Goal: Information Seeking & Learning: Find specific fact

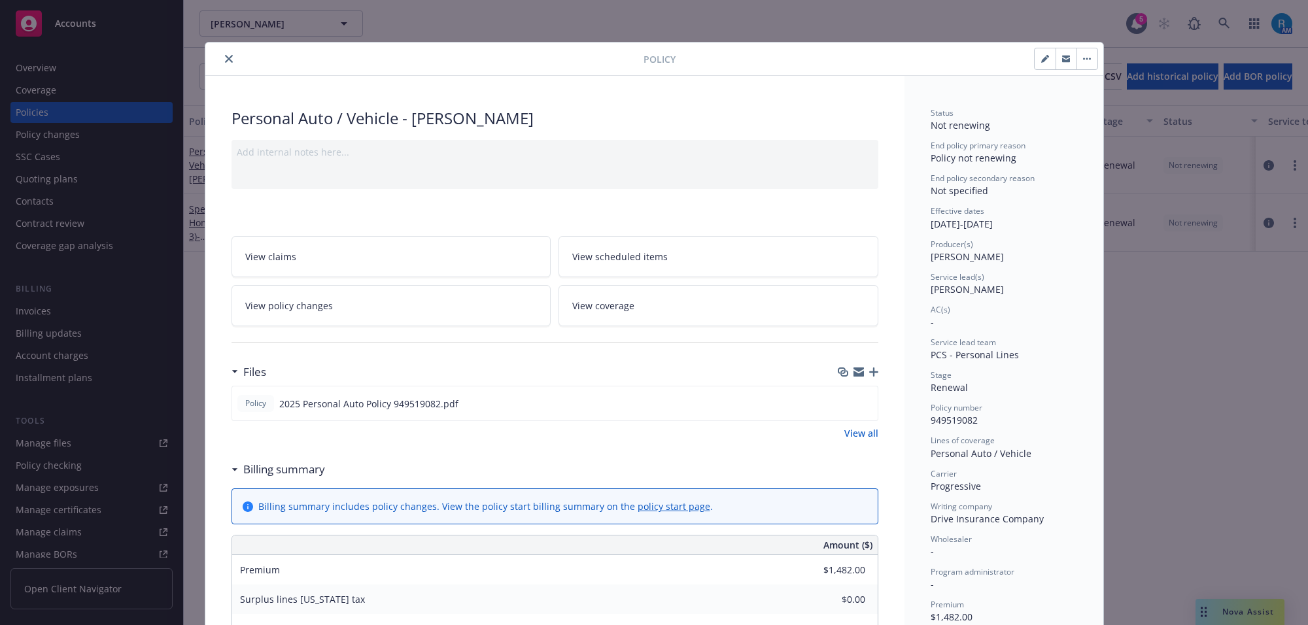
click at [223, 56] on button "close" at bounding box center [229, 59] width 16 height 16
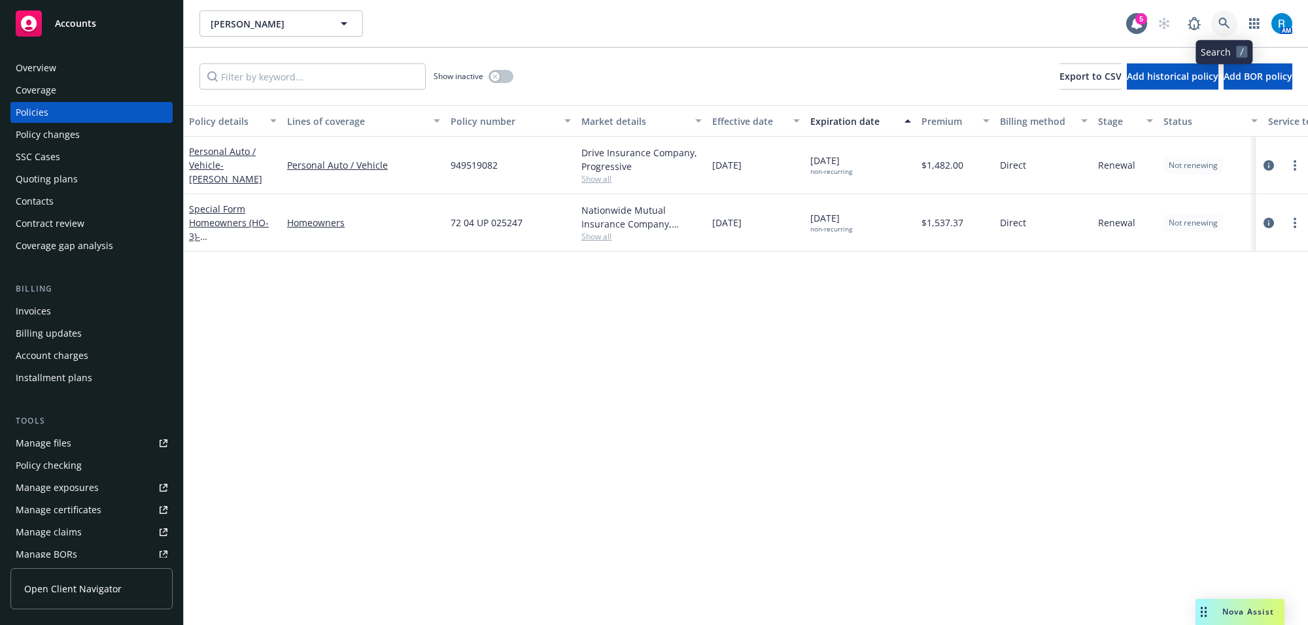
click at [1046, 24] on icon at bounding box center [1224, 23] width 11 height 11
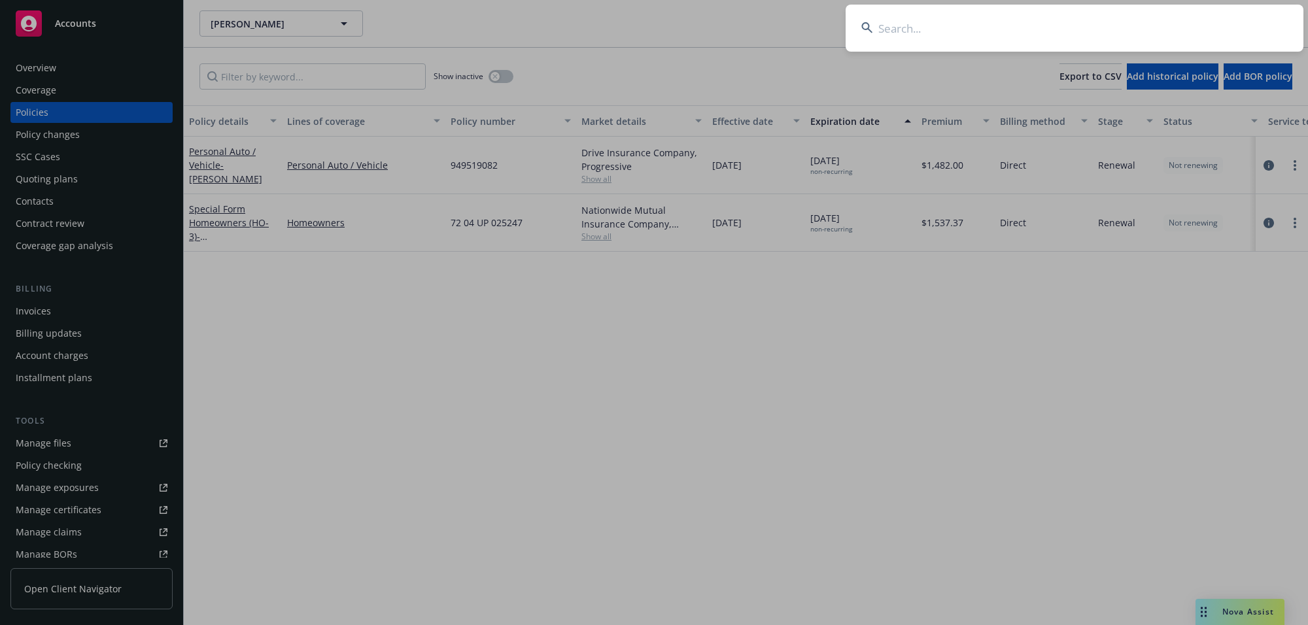
type input "[PERSON_NAME]"
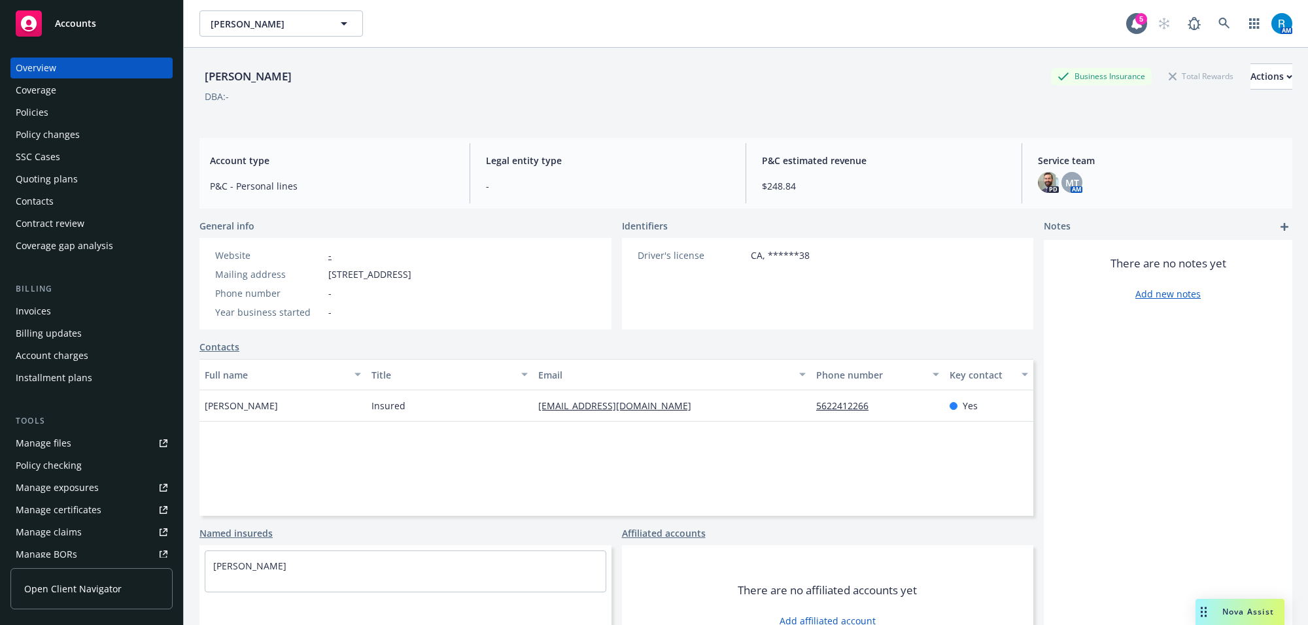
click at [41, 110] on div "Policies" at bounding box center [32, 112] width 33 height 21
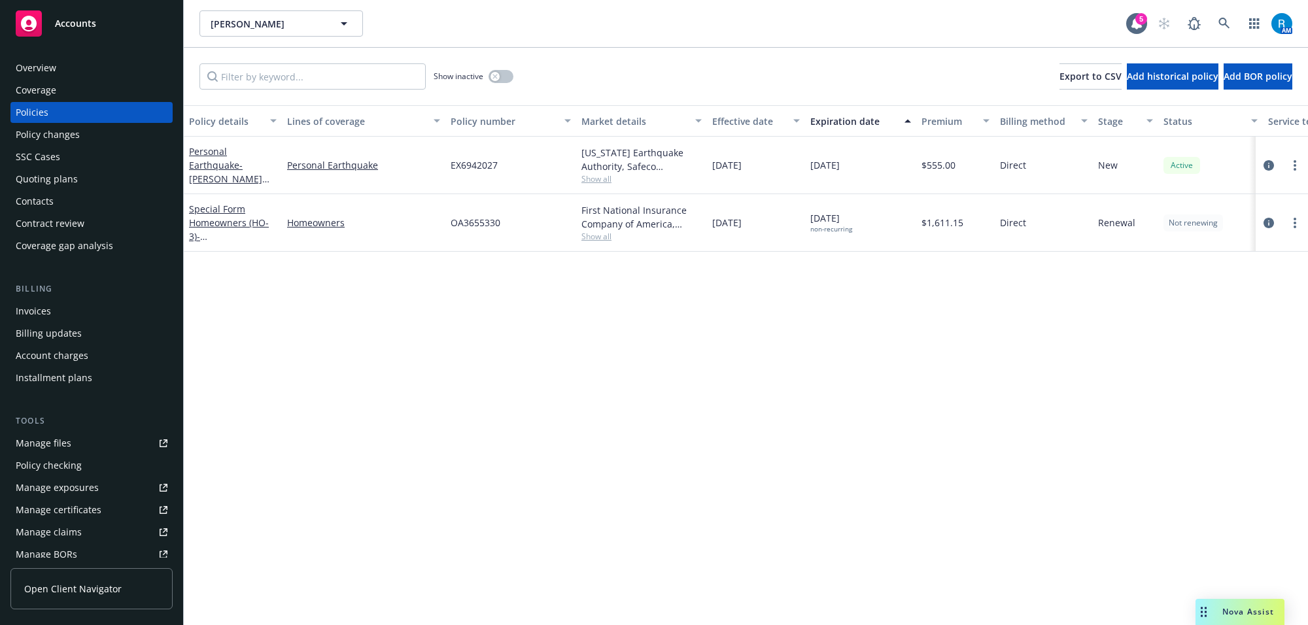
click at [465, 169] on span "EX6942027" at bounding box center [474, 165] width 47 height 14
click at [462, 273] on div "Policy details Lines of coverage Policy number Market details Effective date Ex…" at bounding box center [746, 365] width 1124 height 520
click at [466, 165] on span "EX6942027" at bounding box center [474, 165] width 47 height 14
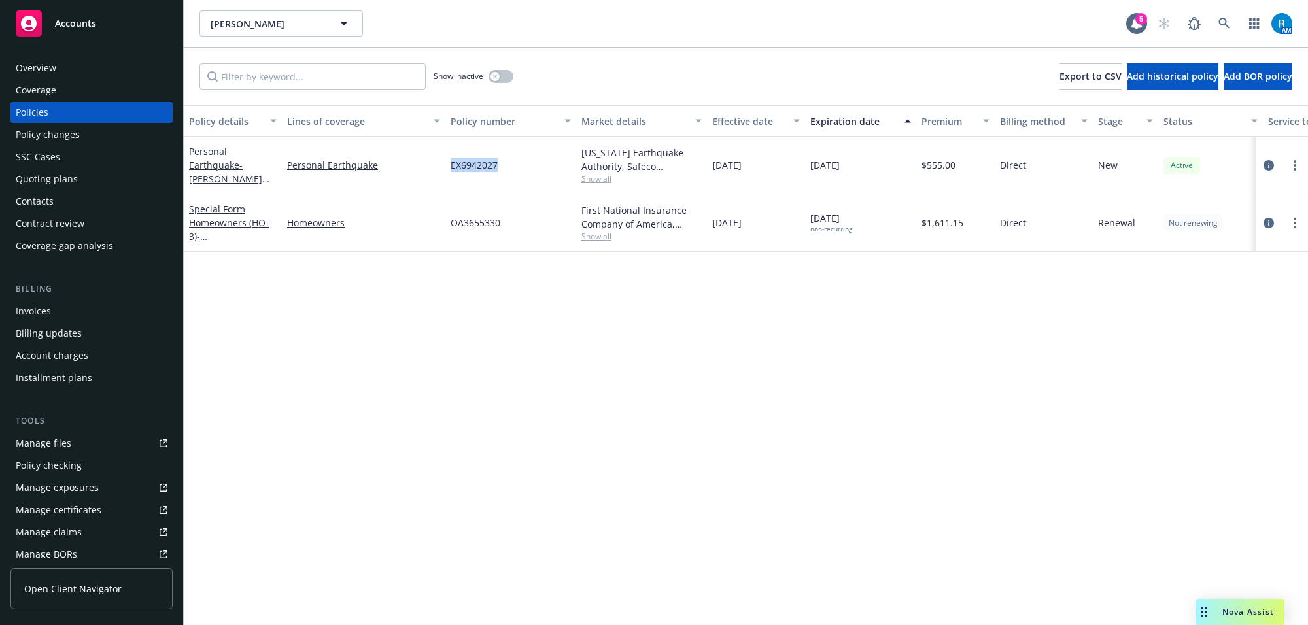
copy span "EX6942027"
click at [85, 60] on div "Overview" at bounding box center [92, 68] width 152 height 21
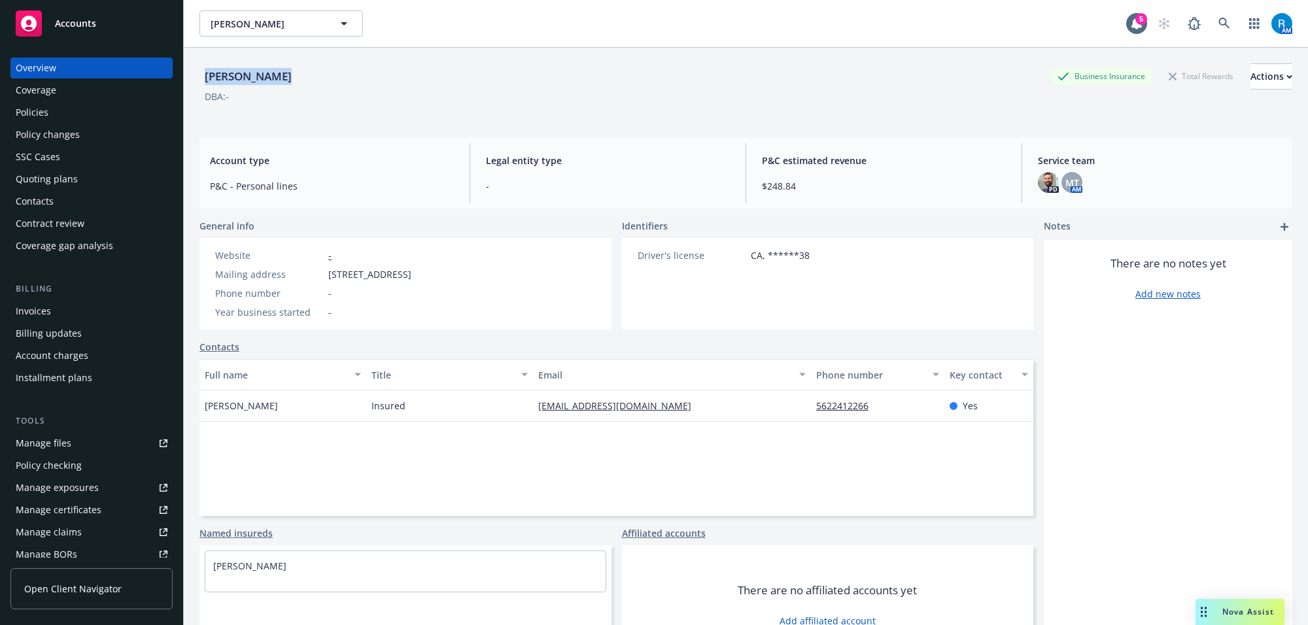
drag, startPoint x: 200, startPoint y: 78, endPoint x: 309, endPoint y: 97, distance: 111.4
click at [338, 78] on div "[PERSON_NAME] Business Insurance Total Rewards Actions" at bounding box center [746, 76] width 1093 height 26
copy div "[PERSON_NAME]"
click at [1046, 23] on icon at bounding box center [1225, 24] width 12 height 12
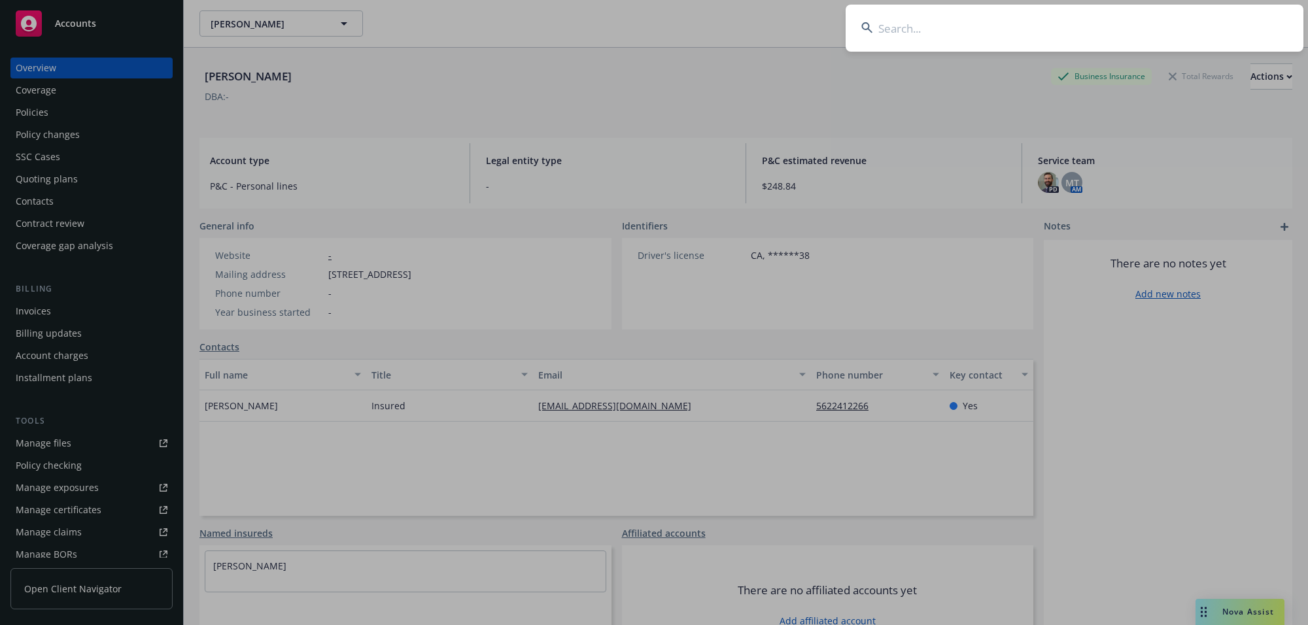
type input "[PERSON_NAME] [PERSON_NAME]"
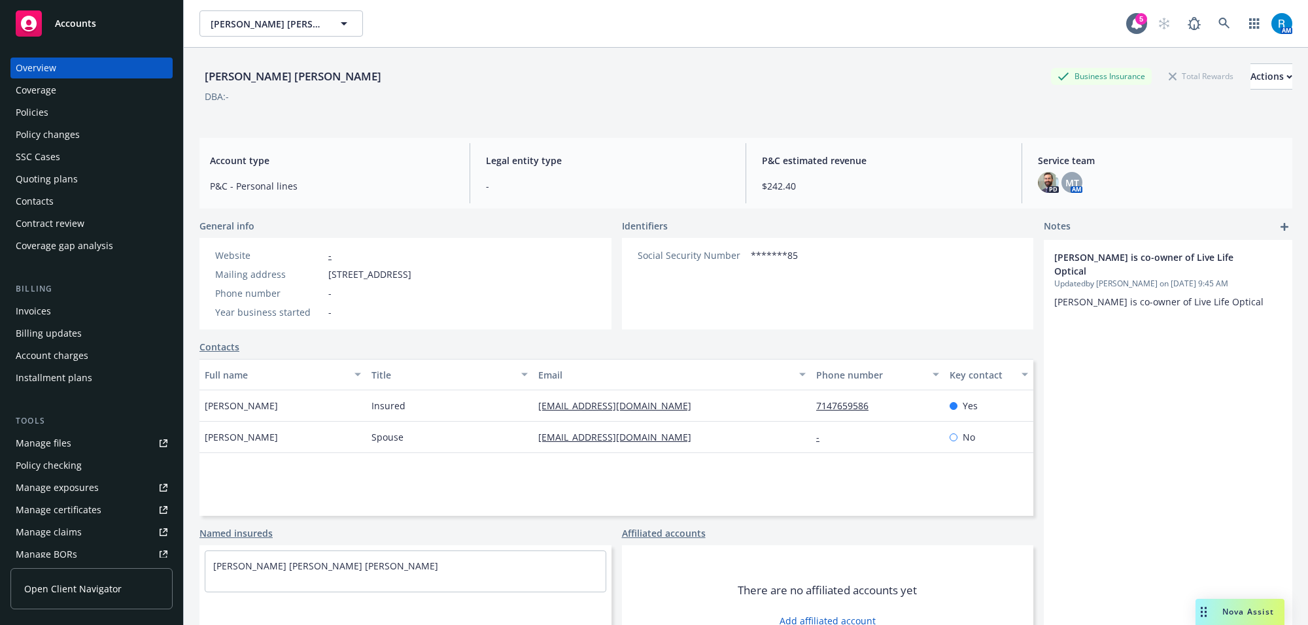
click at [75, 114] on div "Policies" at bounding box center [92, 112] width 152 height 21
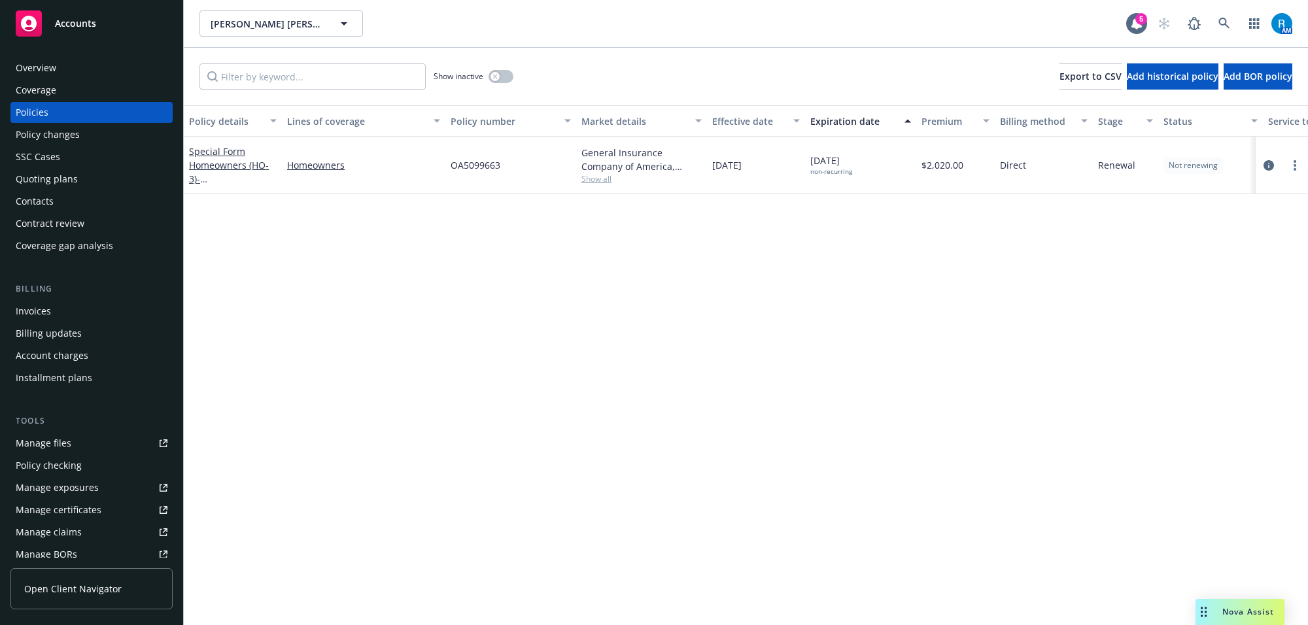
click at [462, 168] on span "OA5099663" at bounding box center [476, 165] width 50 height 14
copy span "OA5099663"
click at [1046, 20] on icon at bounding box center [1225, 24] width 12 height 12
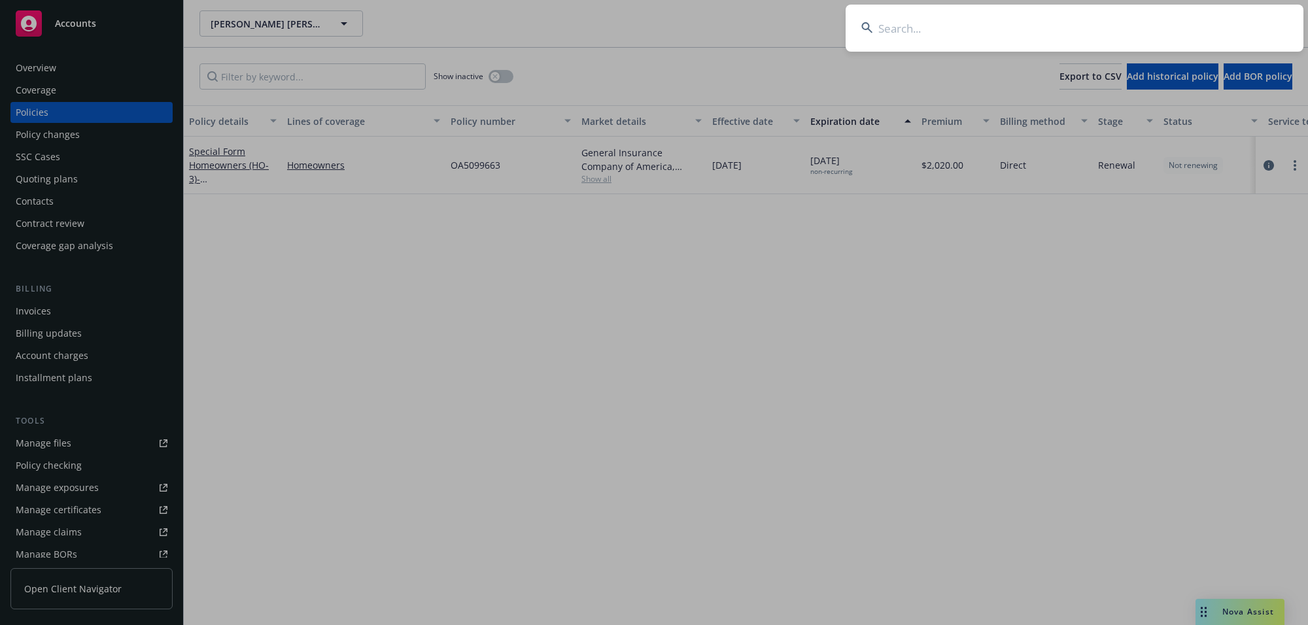
type input "[PERSON_NAME]"
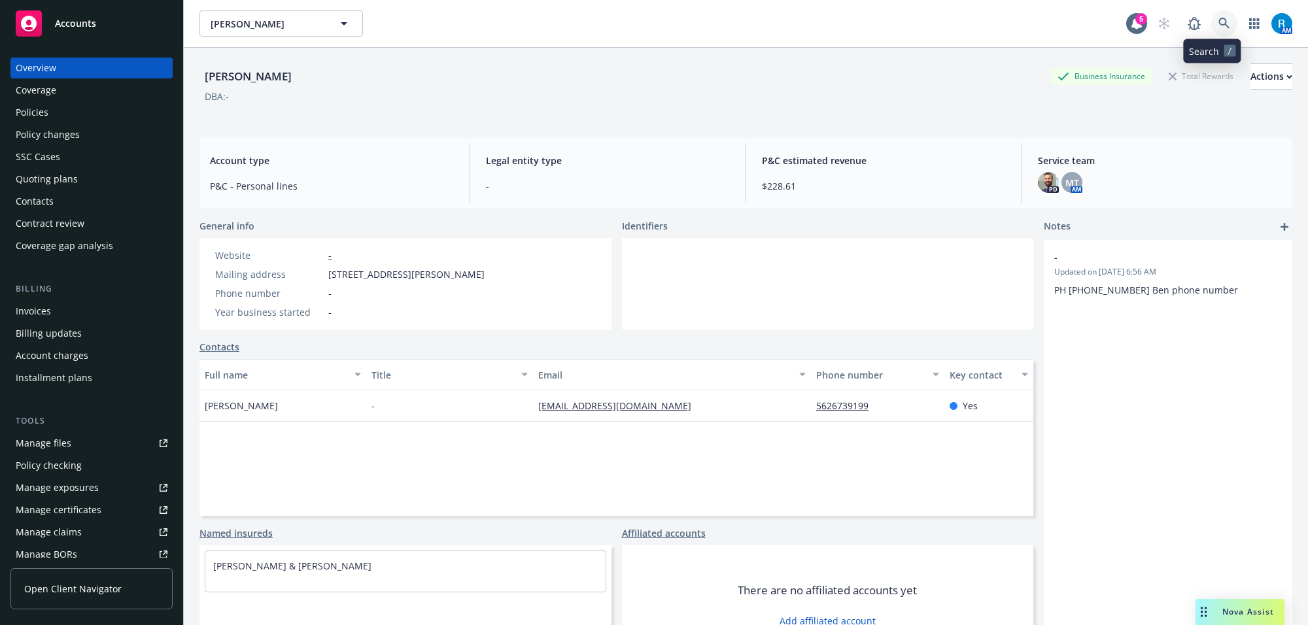
click at [1046, 29] on link at bounding box center [1224, 23] width 26 height 26
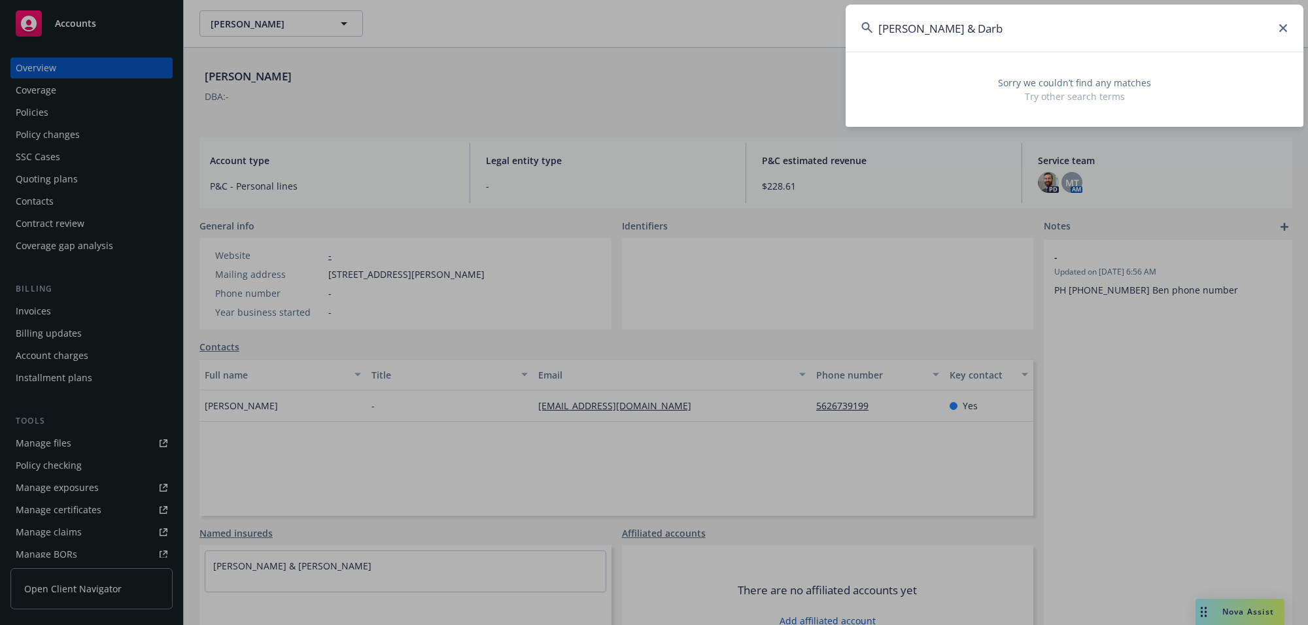
drag, startPoint x: 935, startPoint y: 27, endPoint x: 1037, endPoint y: 41, distance: 102.4
click at [1035, 41] on input "[PERSON_NAME] & Darb" at bounding box center [1075, 28] width 458 height 47
type input "[PERSON_NAME],"
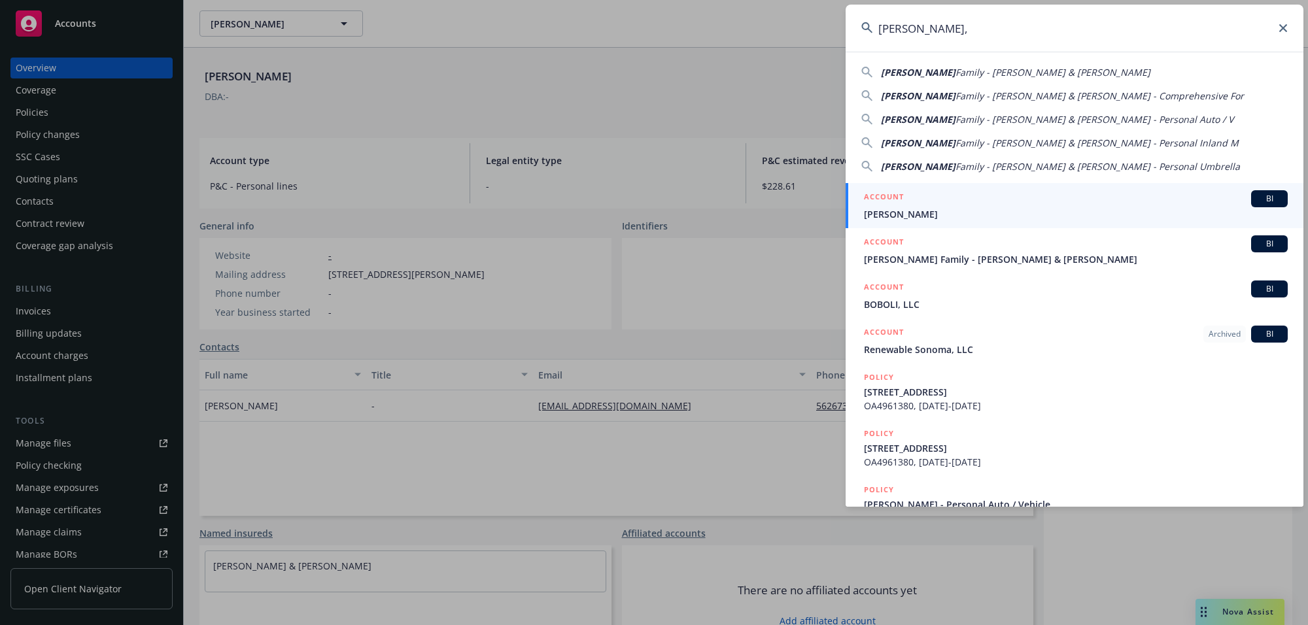
click at [936, 218] on span "[PERSON_NAME]" at bounding box center [1076, 214] width 424 height 14
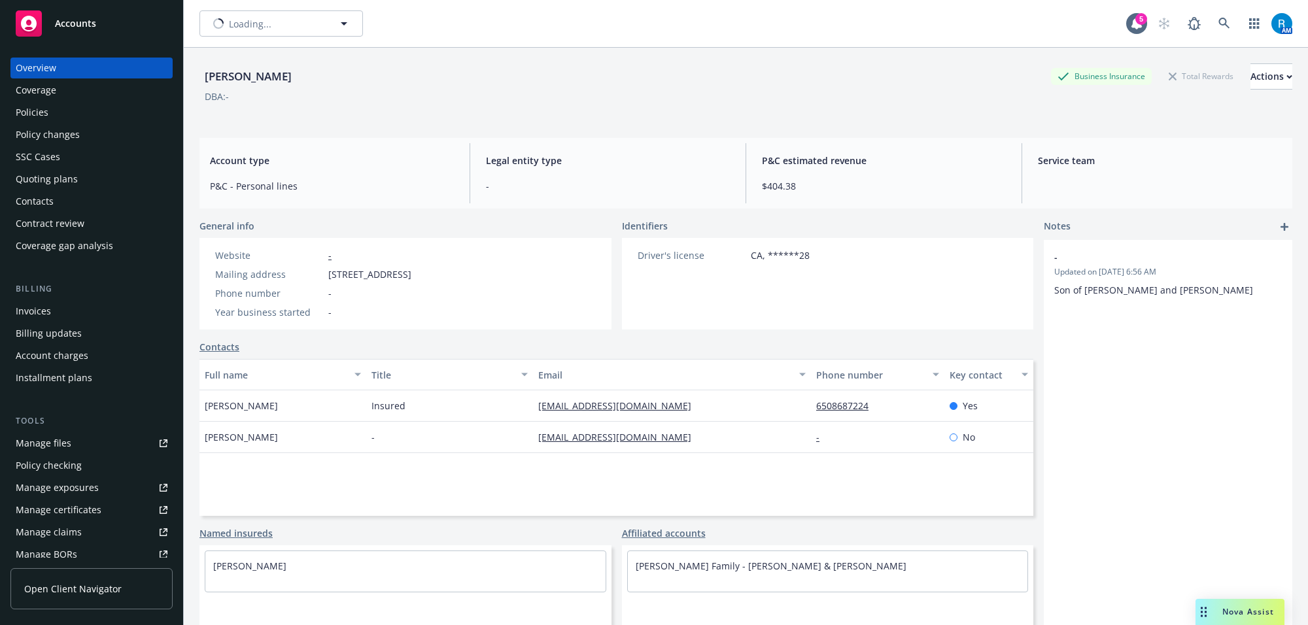
click at [54, 118] on div "Policies" at bounding box center [92, 112] width 152 height 21
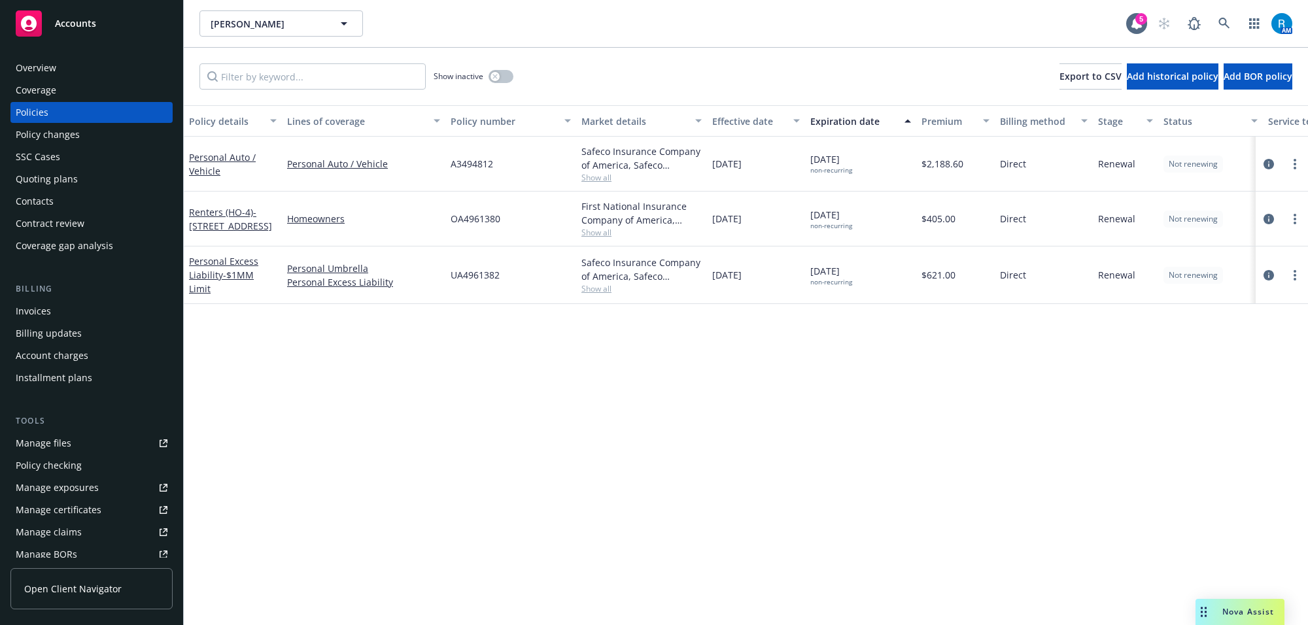
click at [468, 273] on span "UA4961382" at bounding box center [475, 275] width 49 height 14
copy span "UA4961382"
click at [1046, 16] on link at bounding box center [1224, 23] width 26 height 26
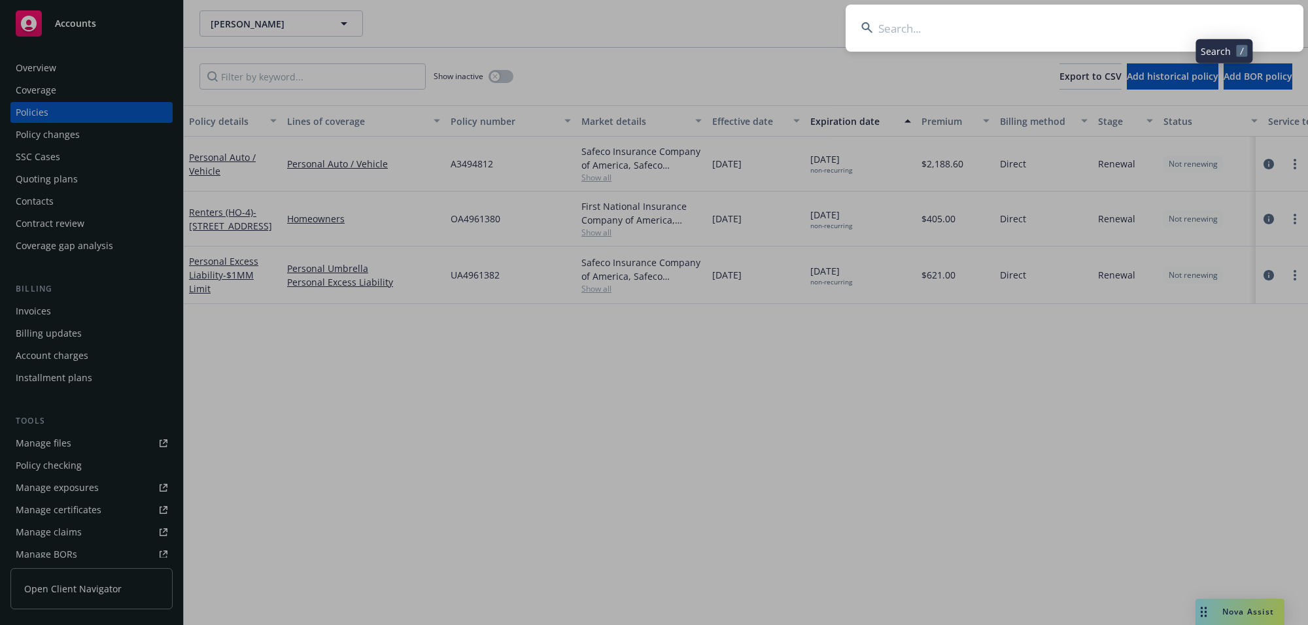
type input "[PERSON_NAME], [PERSON_NAME] & [PERSON_NAME]"
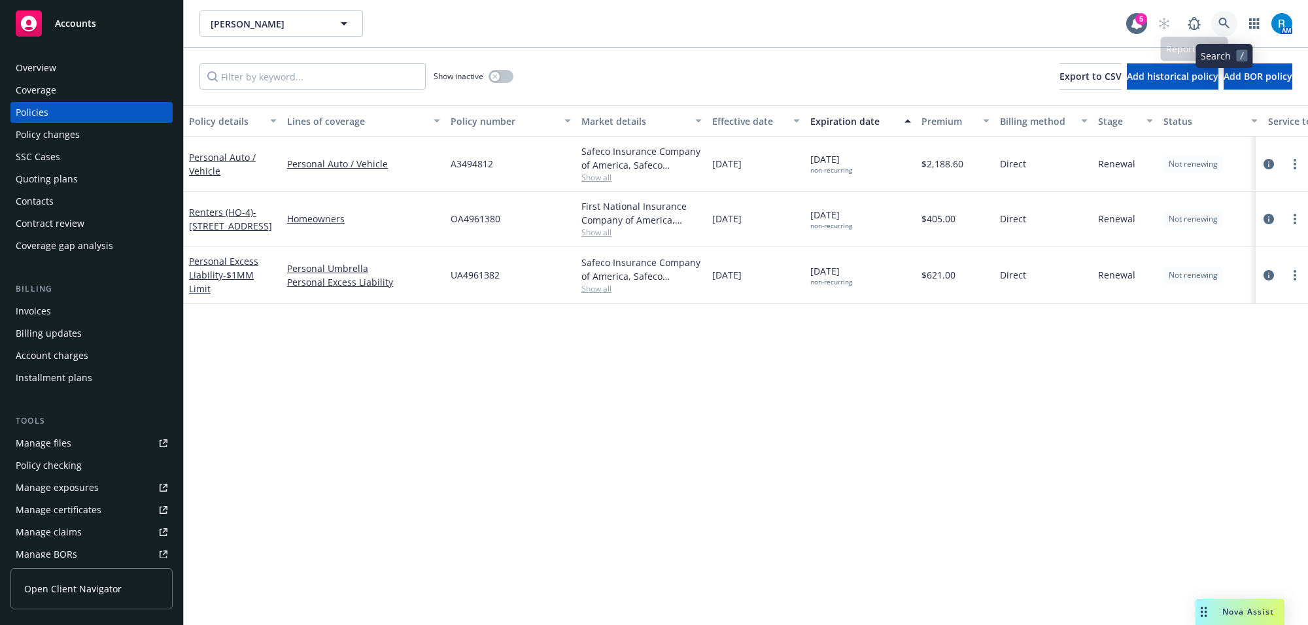
click at [1046, 20] on link at bounding box center [1224, 23] width 26 height 26
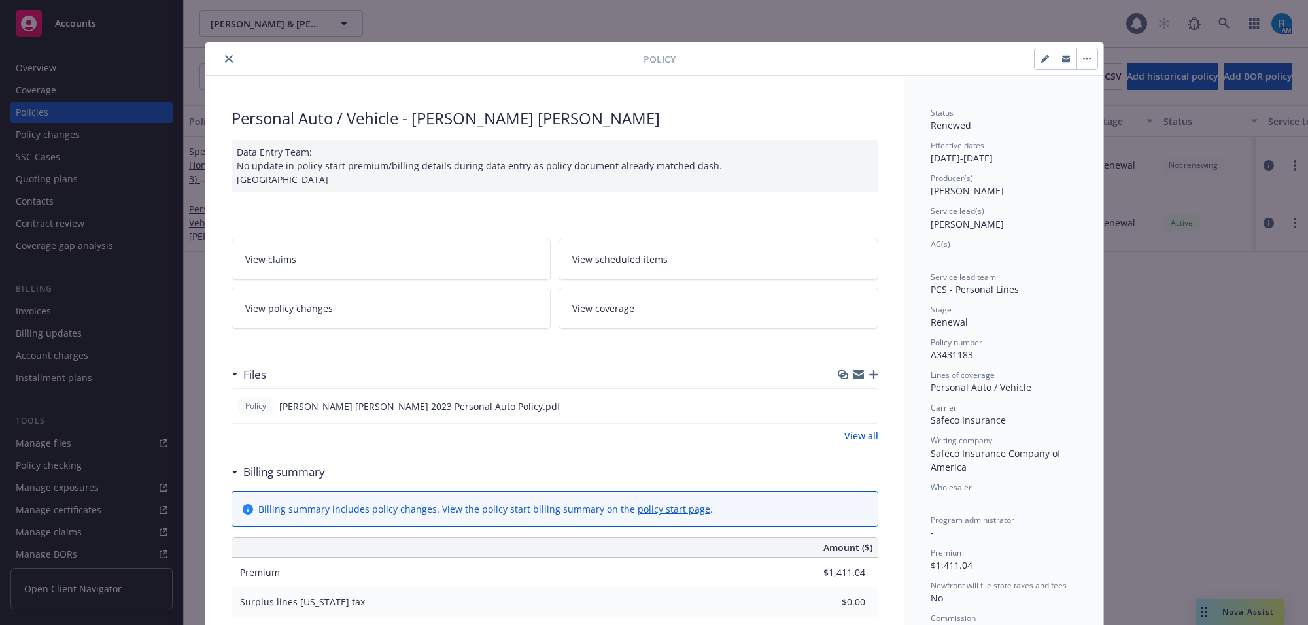
click at [221, 54] on button "close" at bounding box center [229, 59] width 16 height 16
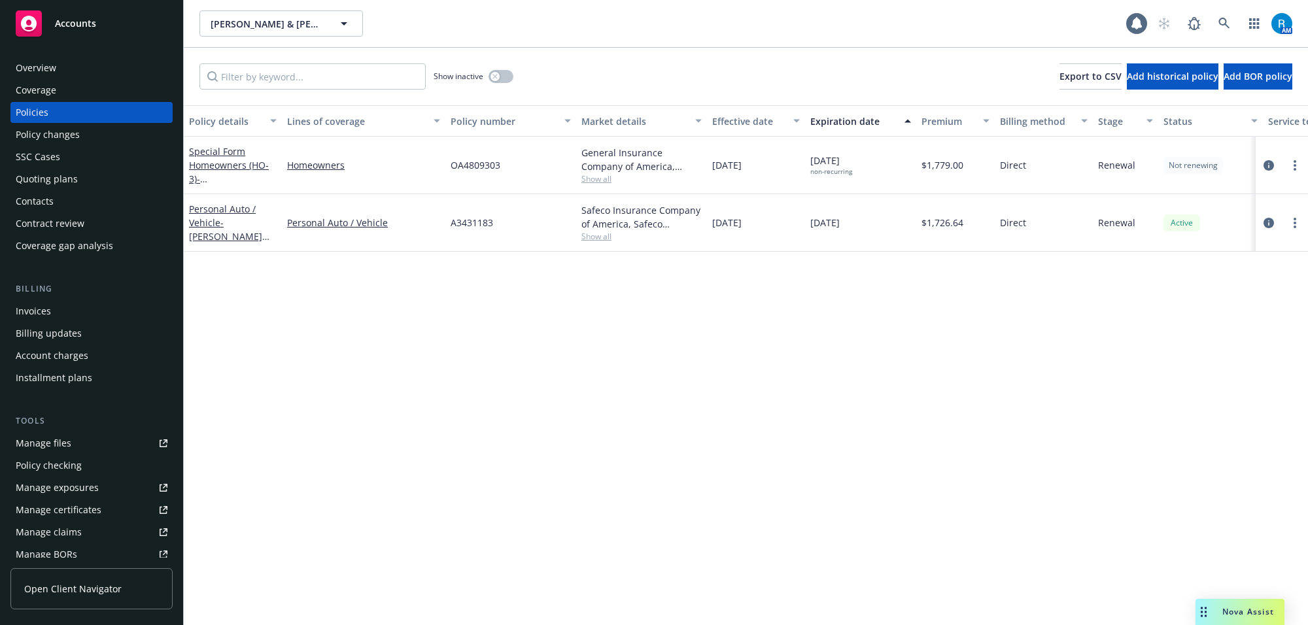
click at [60, 69] on div "Overview" at bounding box center [92, 68] width 152 height 21
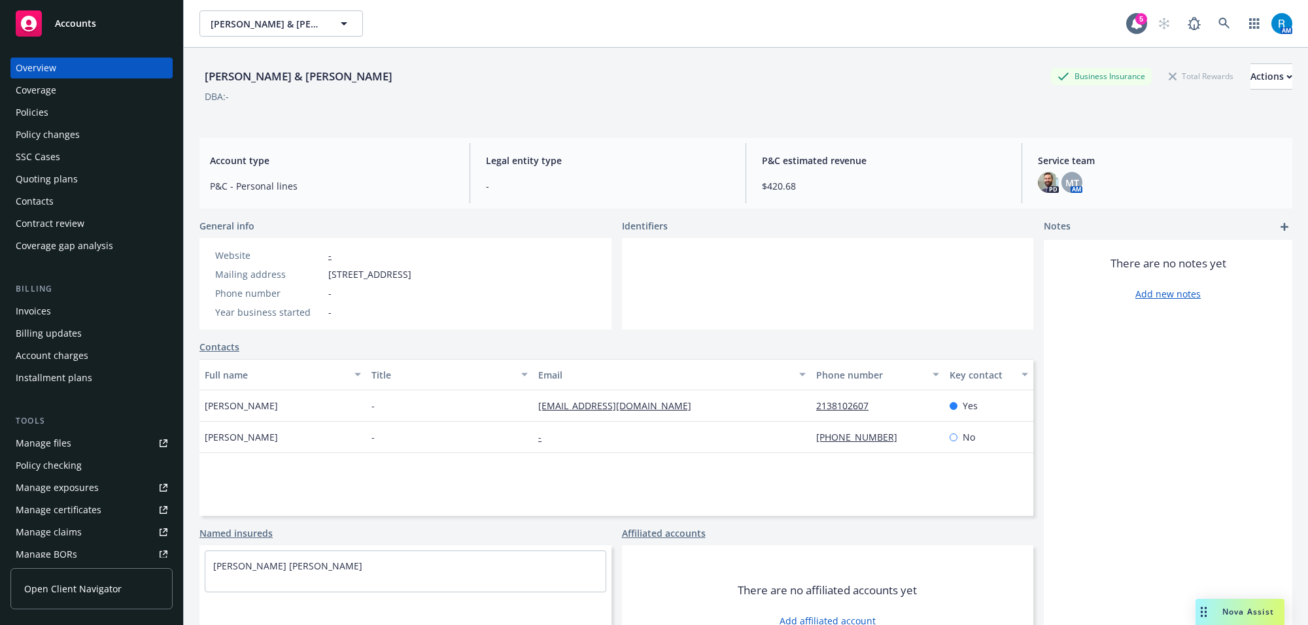
click at [49, 118] on div "Policies" at bounding box center [92, 112] width 152 height 21
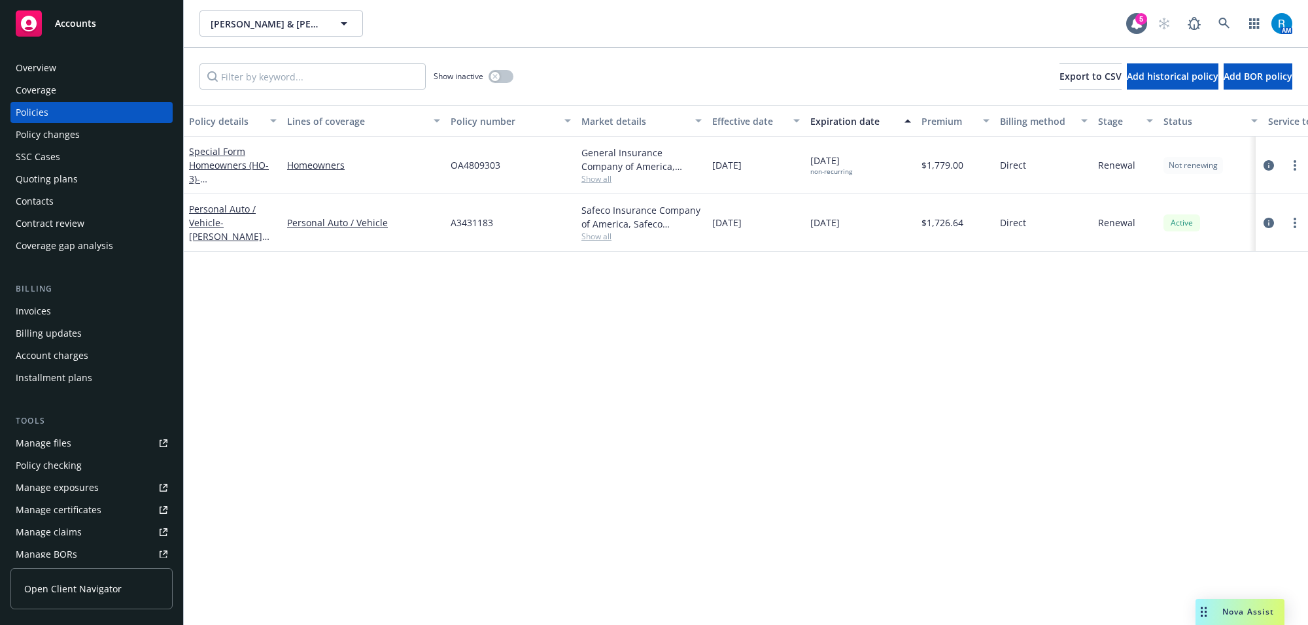
click at [64, 80] on div "Coverage" at bounding box center [92, 90] width 152 height 21
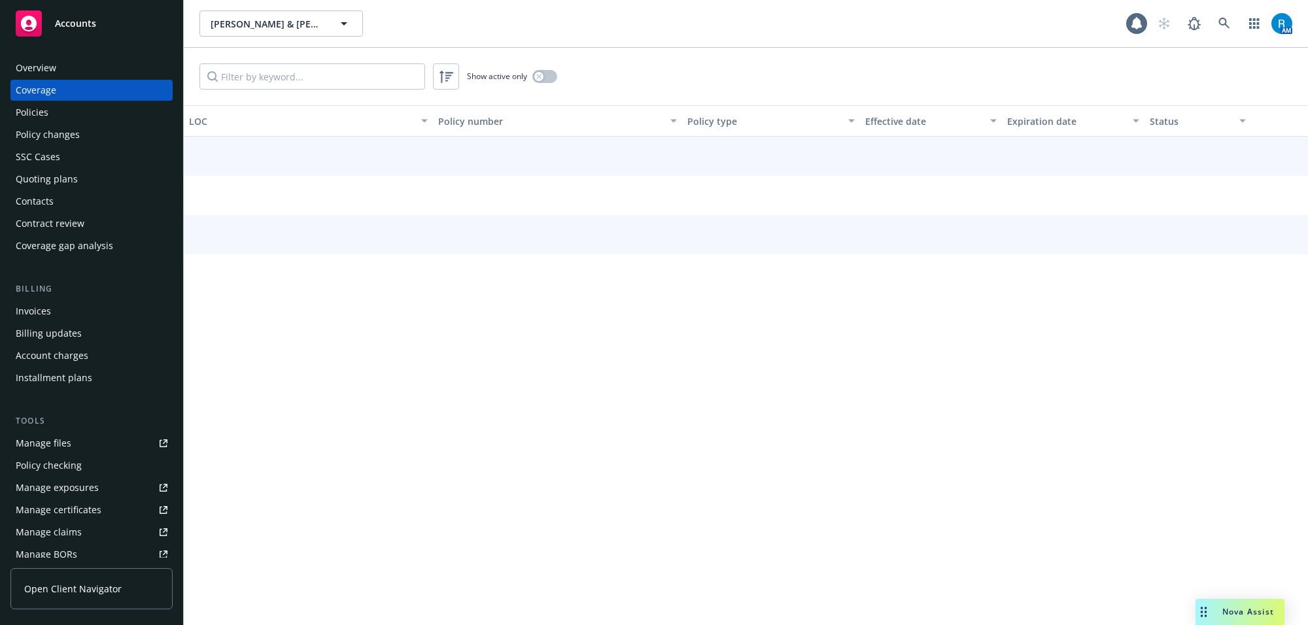
click at [53, 73] on div "Overview" at bounding box center [36, 68] width 41 height 21
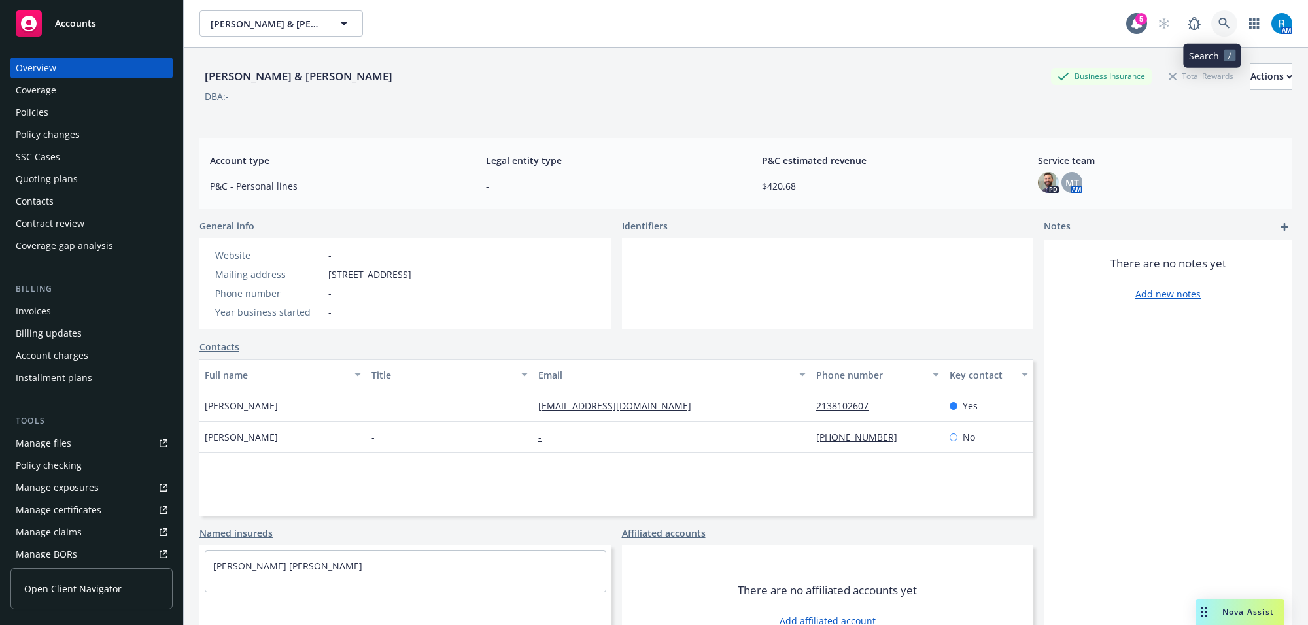
click at [1219, 20] on icon at bounding box center [1224, 23] width 11 height 11
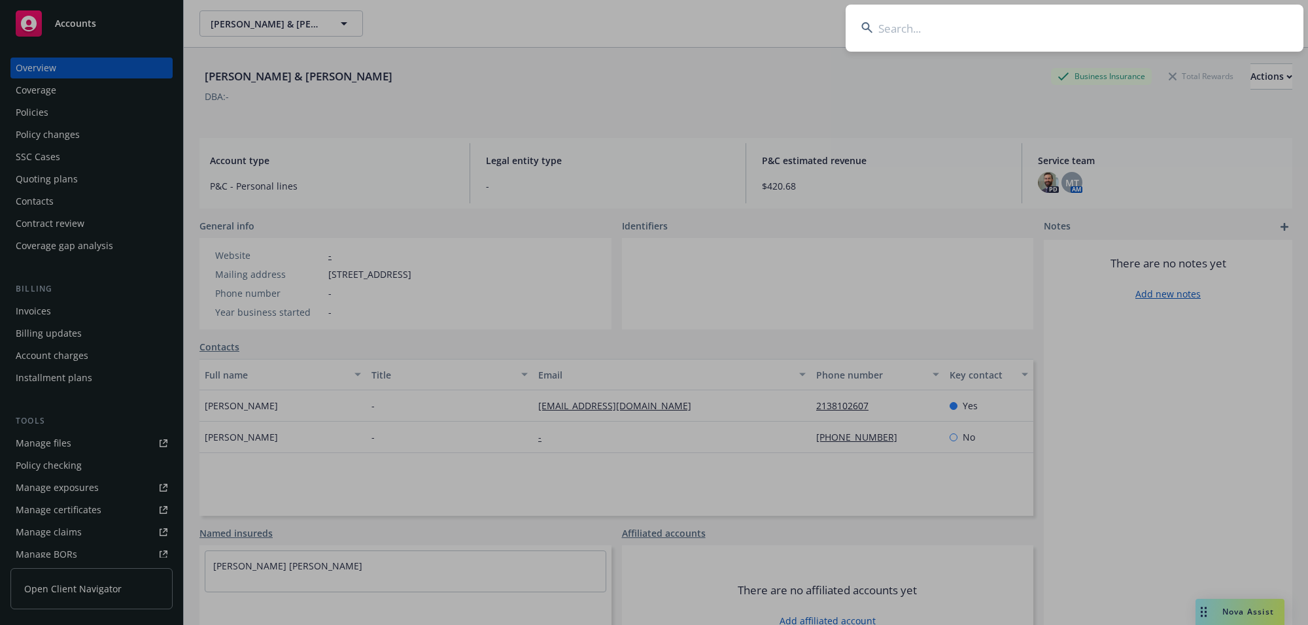
type input "[PERSON_NAME]"
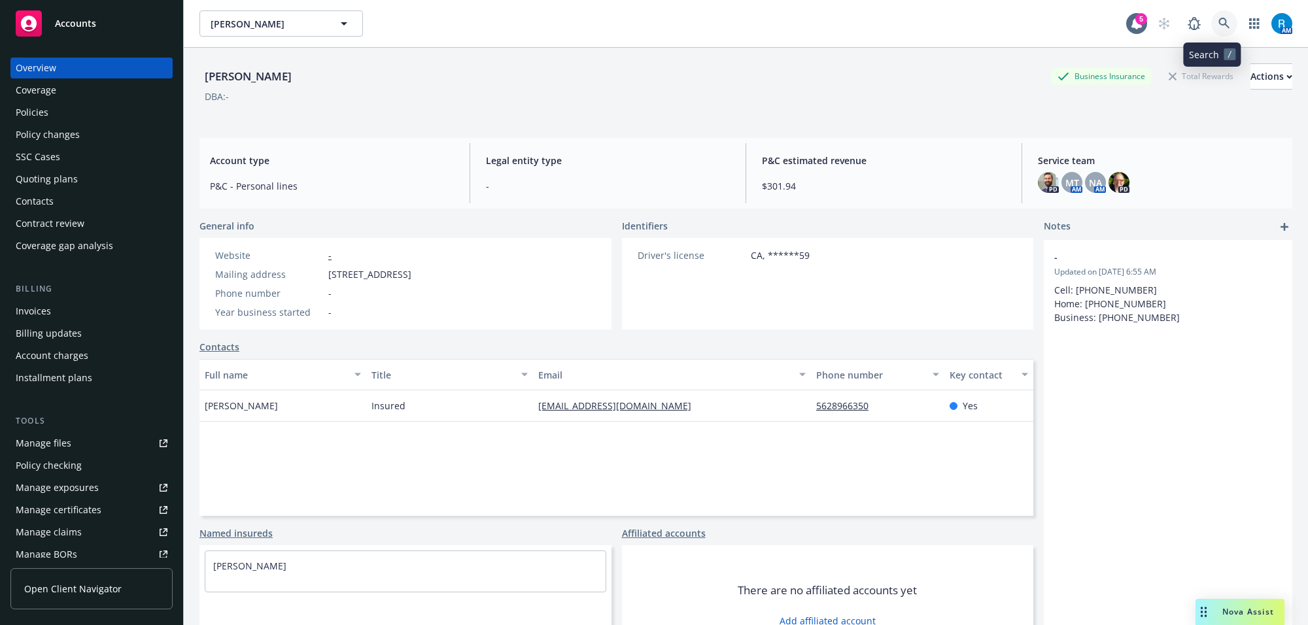
click at [1220, 24] on link at bounding box center [1224, 23] width 26 height 26
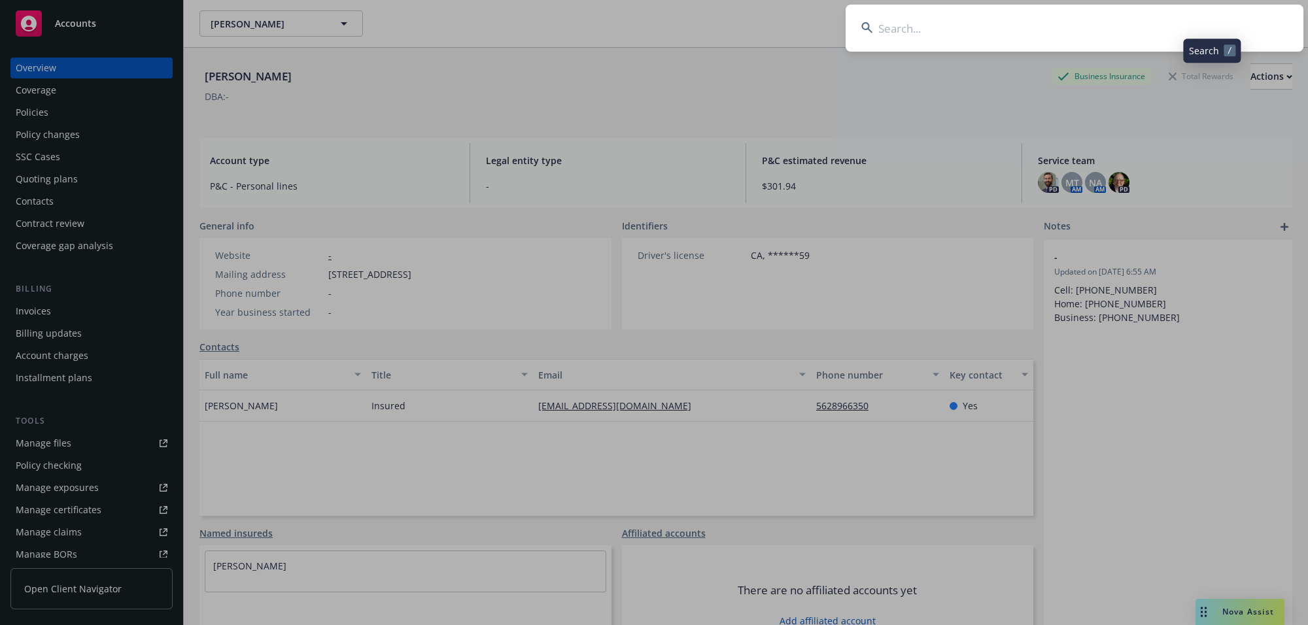
type input "Quinto, Eva V"
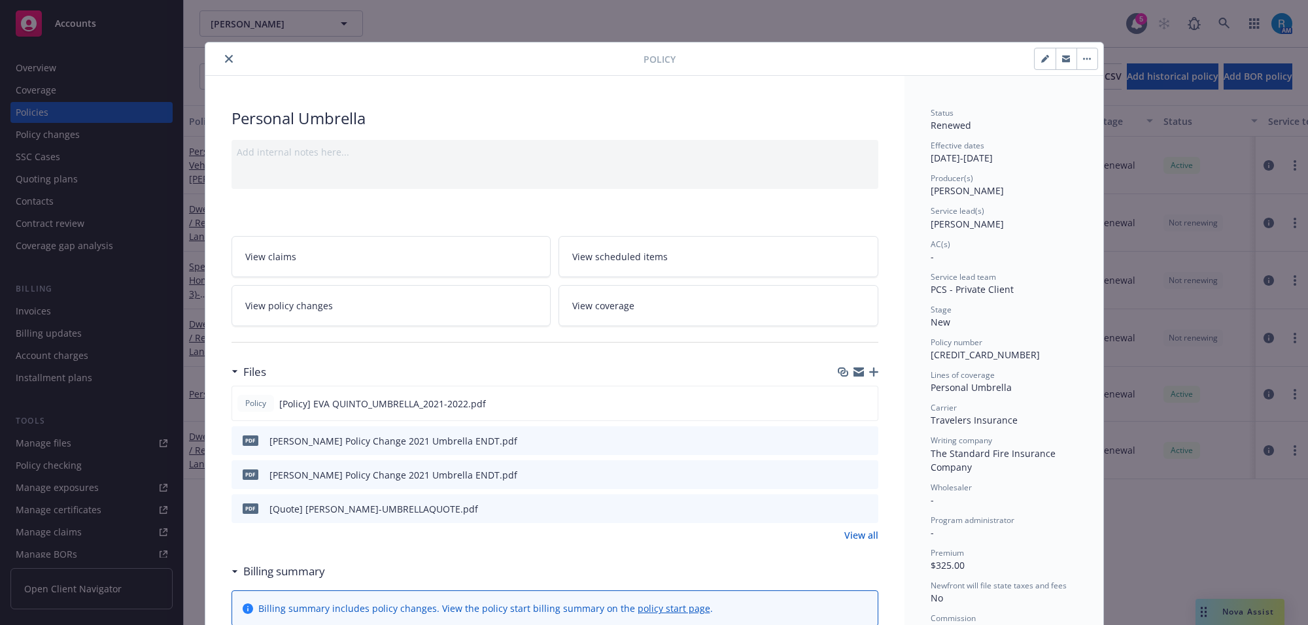
click at [225, 59] on icon "close" at bounding box center [229, 59] width 8 height 8
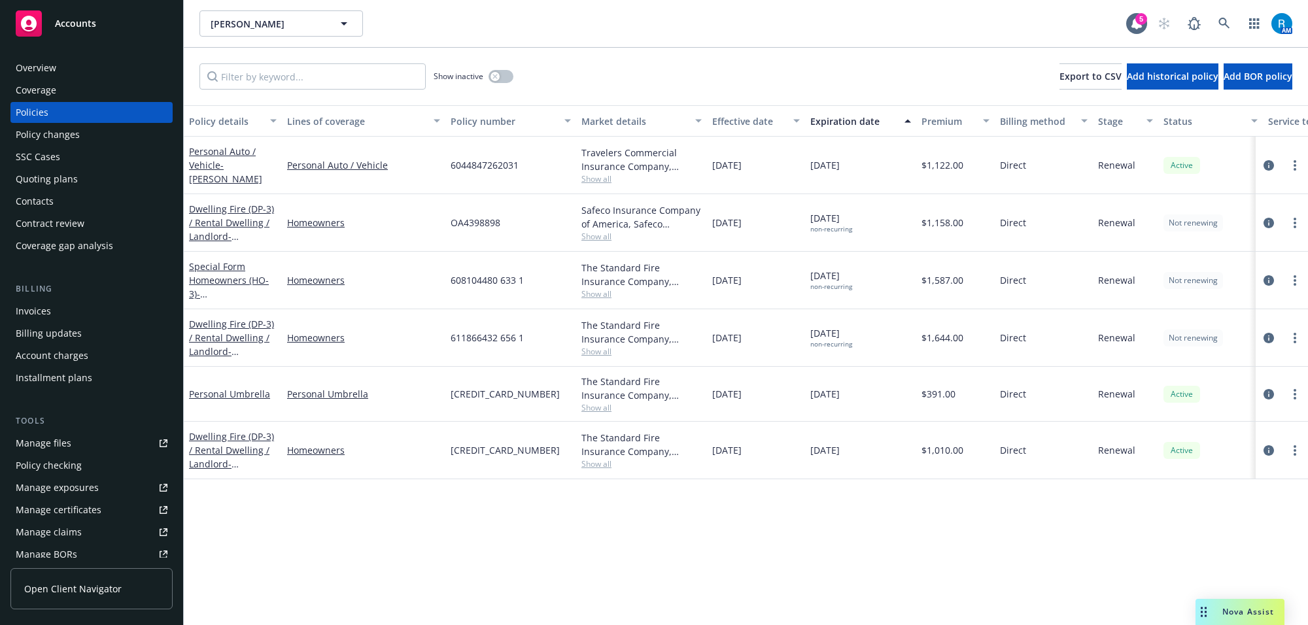
click at [90, 67] on div "Overview" at bounding box center [92, 68] width 152 height 21
